Goal: Transaction & Acquisition: Purchase product/service

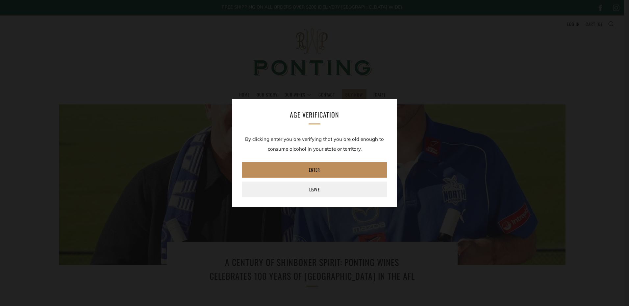
click at [302, 170] on link "Enter" at bounding box center [314, 170] width 145 height 16
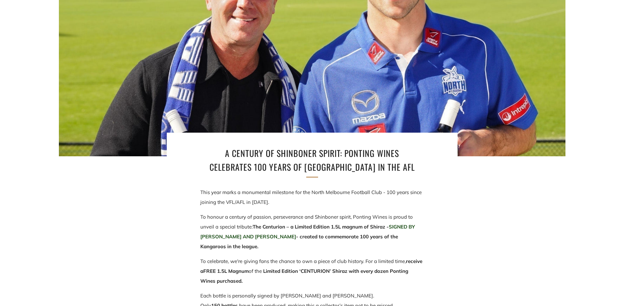
scroll to position [132, 0]
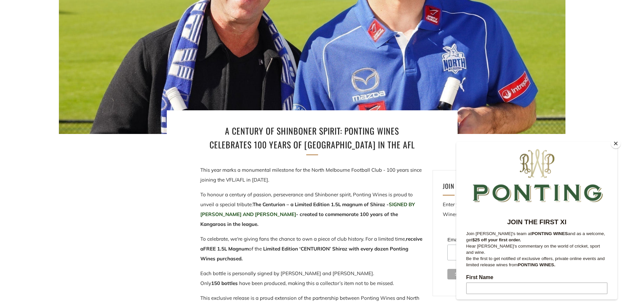
click at [616, 142] on button "Close" at bounding box center [616, 144] width 10 height 10
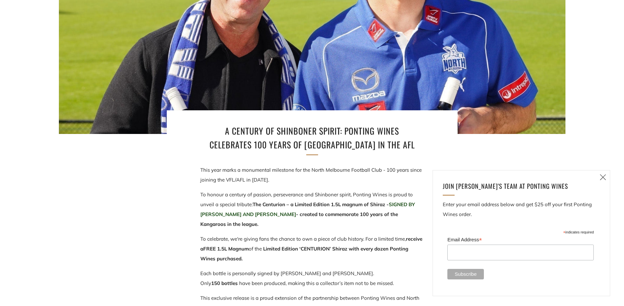
click at [602, 176] on icon at bounding box center [603, 177] width 8 height 8
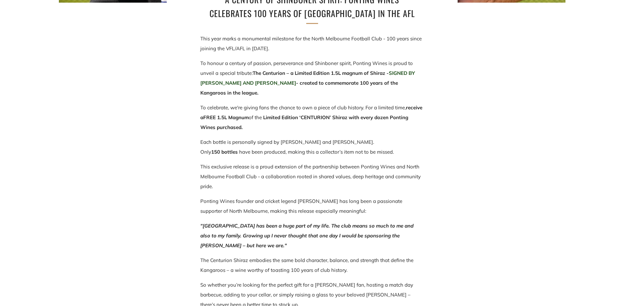
scroll to position [395, 0]
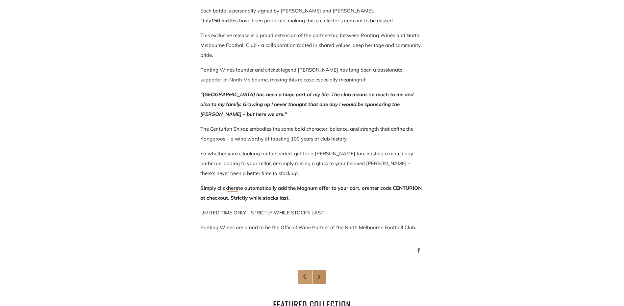
click at [320, 276] on icon at bounding box center [319, 277] width 5 height 5
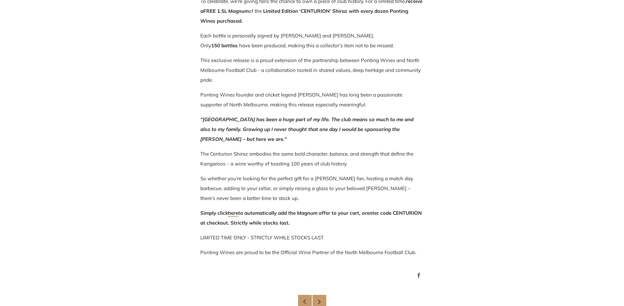
scroll to position [329, 0]
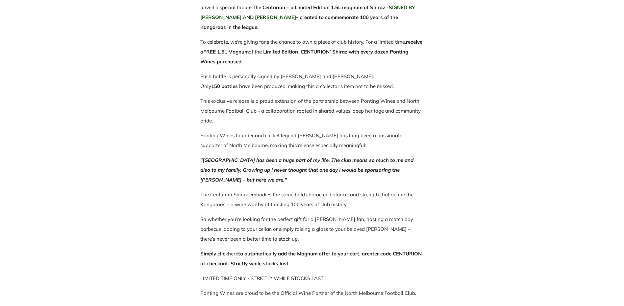
click at [236, 254] on link "here" at bounding box center [233, 254] width 10 height 7
click at [232, 252] on link "here" at bounding box center [233, 254] width 10 height 7
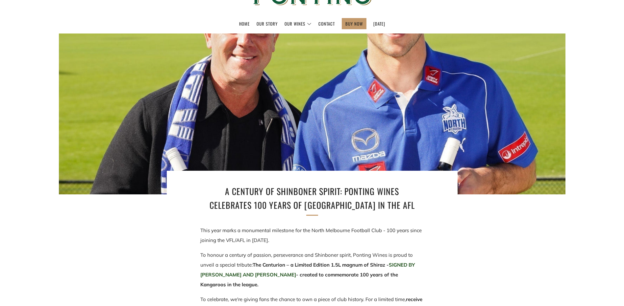
scroll to position [33, 0]
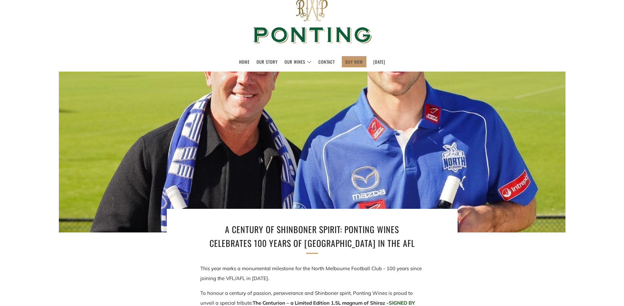
click at [352, 62] on link "BUY NOW" at bounding box center [353, 62] width 17 height 11
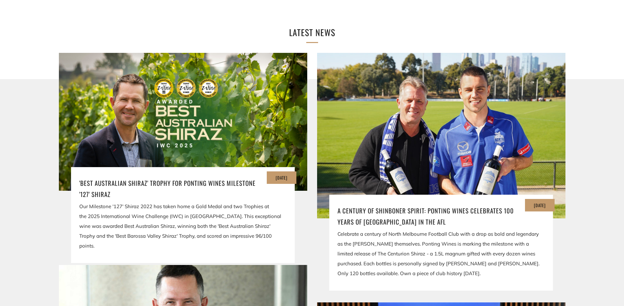
scroll to position [1151, 0]
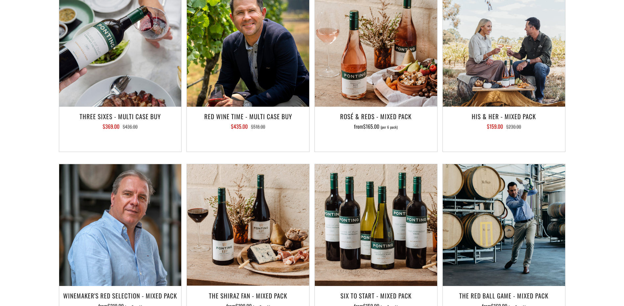
scroll to position [1085, 0]
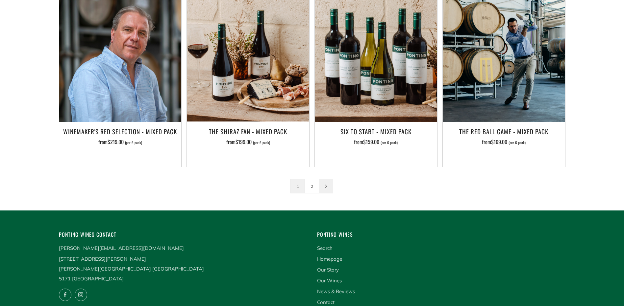
click at [325, 180] on link at bounding box center [326, 187] width 14 height 14
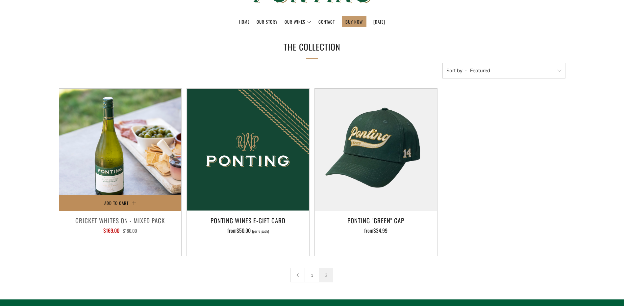
scroll to position [164, 0]
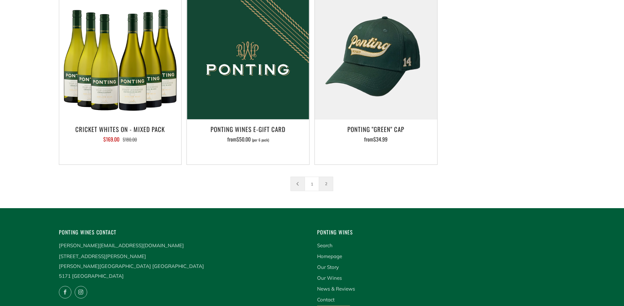
click at [294, 183] on link at bounding box center [298, 184] width 14 height 14
